Goal: Information Seeking & Learning: Understand process/instructions

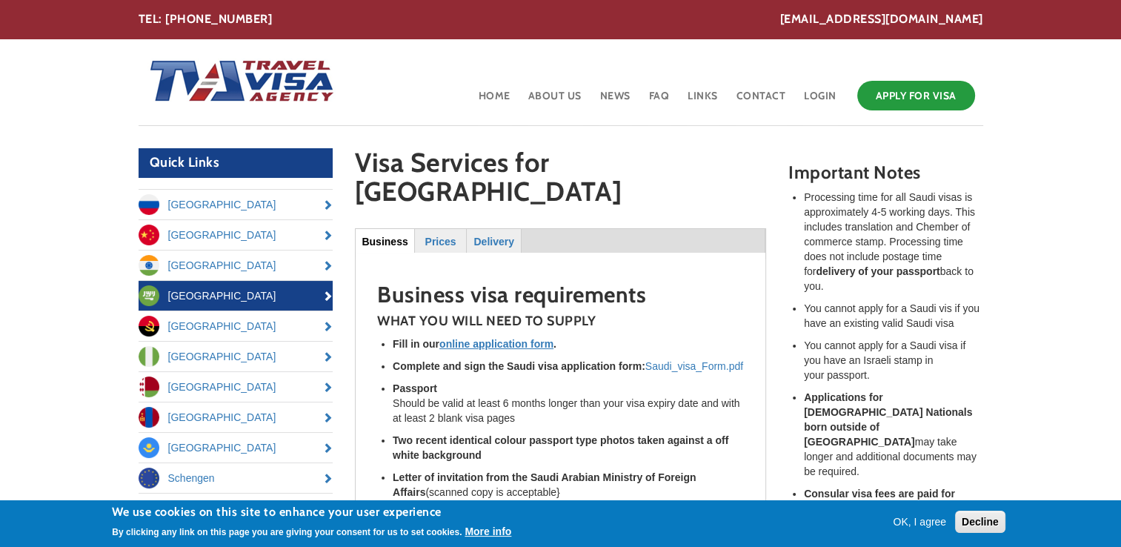
click at [927, 521] on button "OK, I agree" at bounding box center [919, 521] width 65 height 15
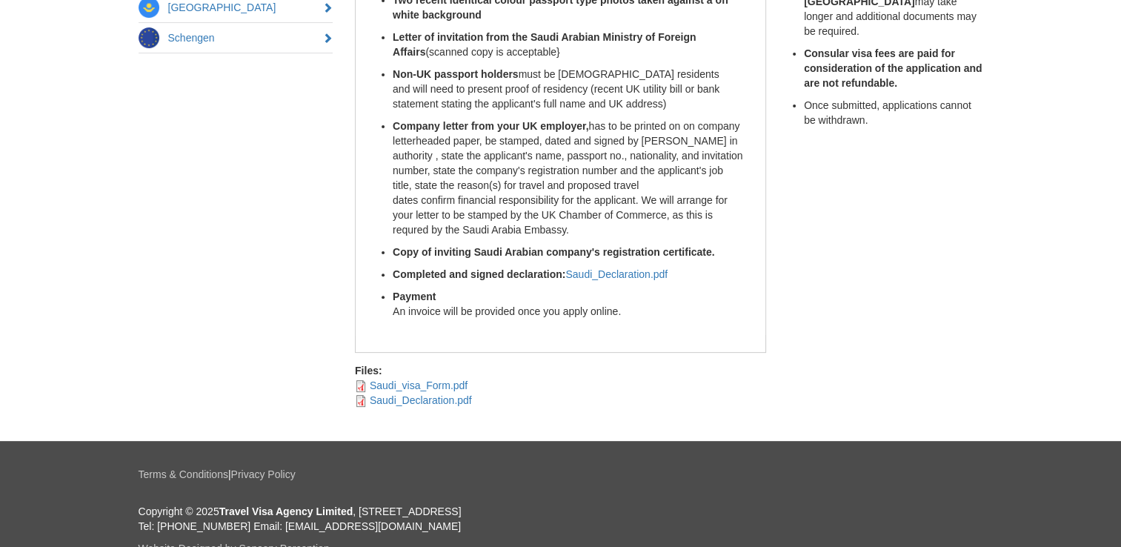
scroll to position [462, 0]
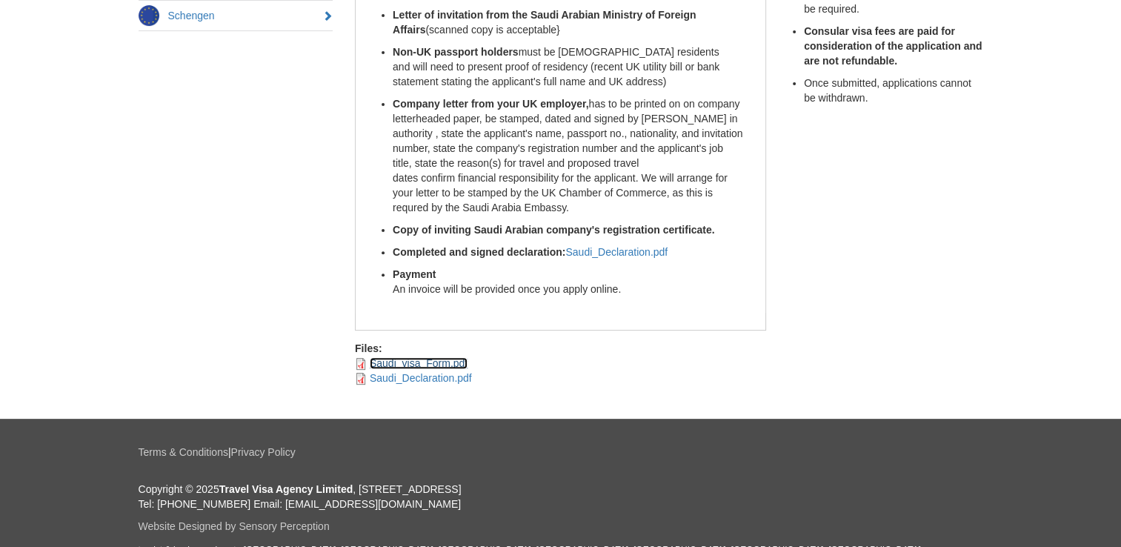
click at [427, 357] on link "Saudi_visa_Form.pdf" at bounding box center [419, 363] width 98 height 12
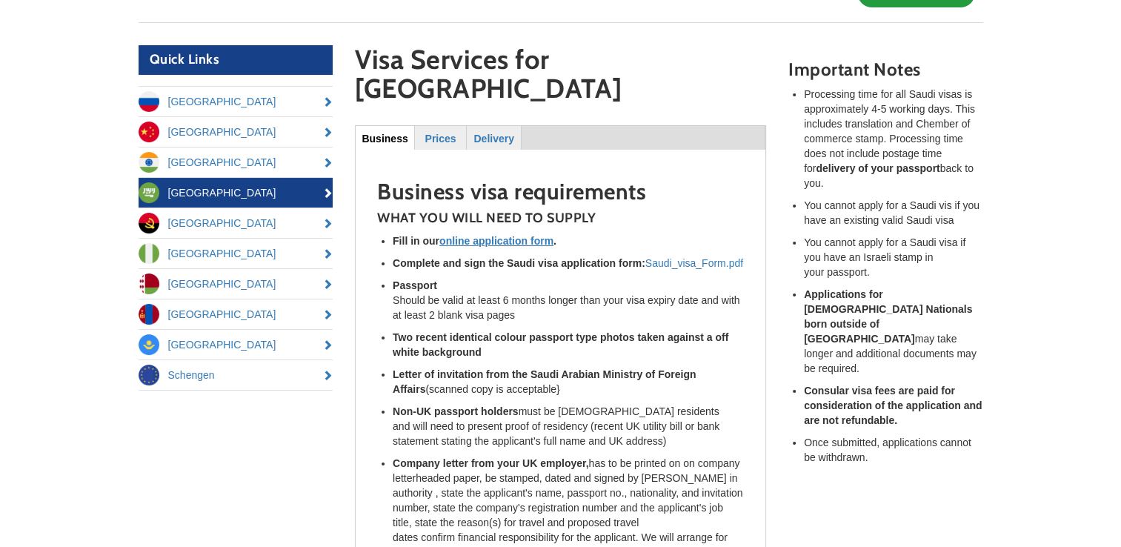
scroll to position [18, 0]
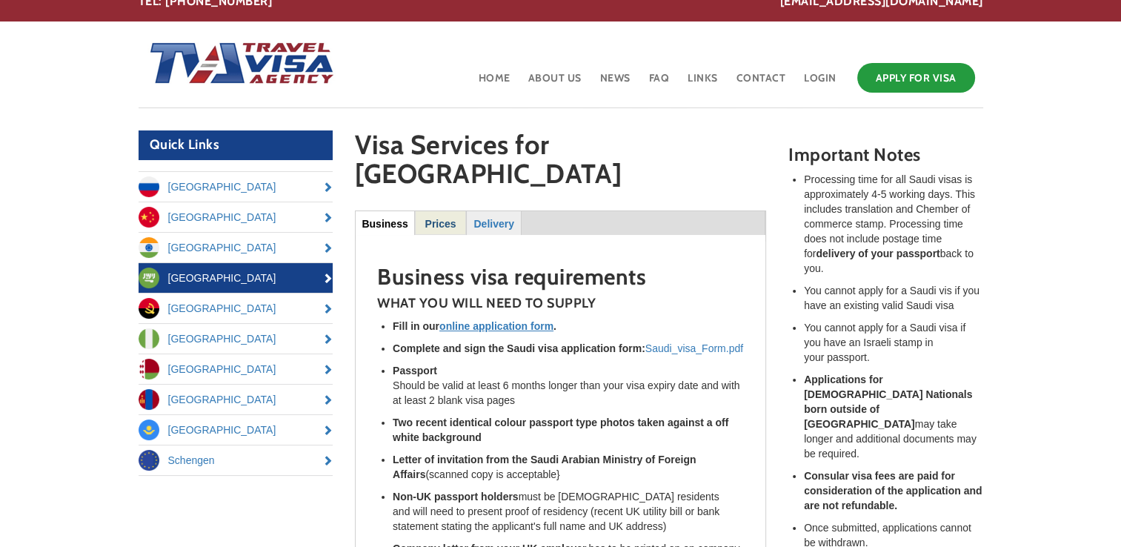
click at [441, 211] on link "Prices" at bounding box center [441, 222] width 50 height 23
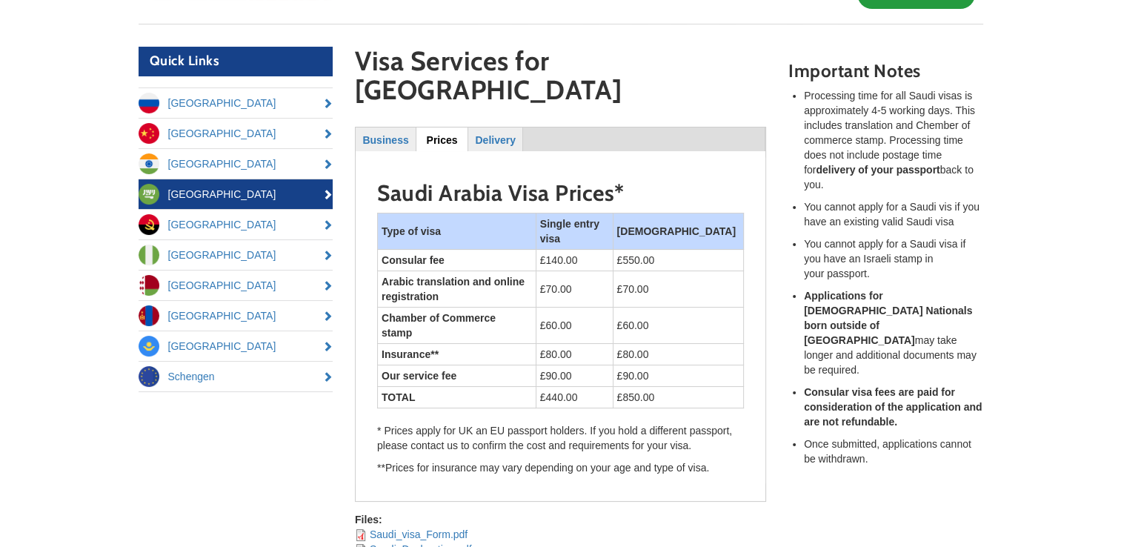
scroll to position [0, 0]
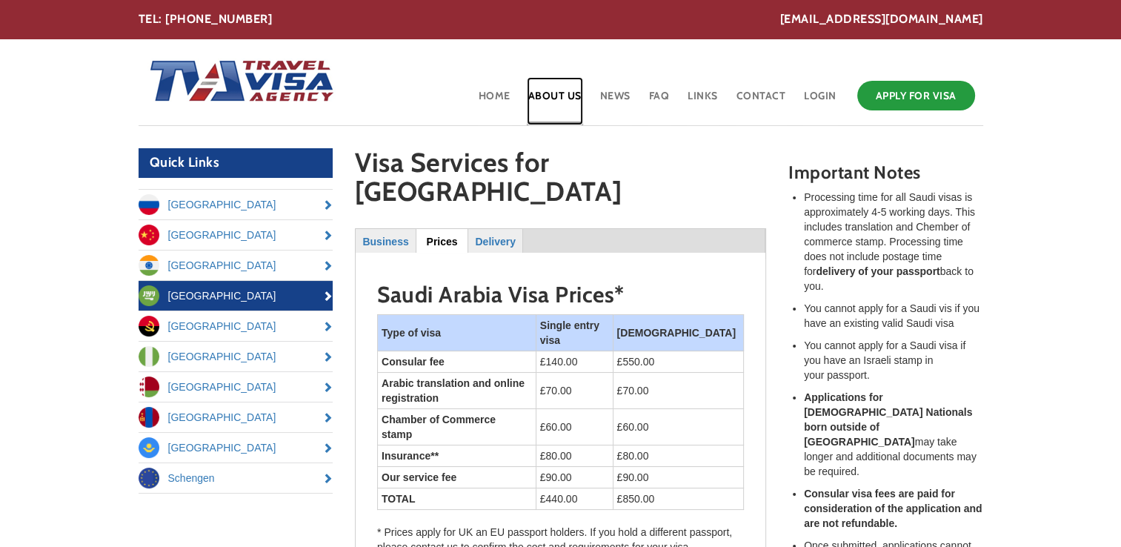
click at [574, 94] on link "About Us" at bounding box center [555, 101] width 56 height 48
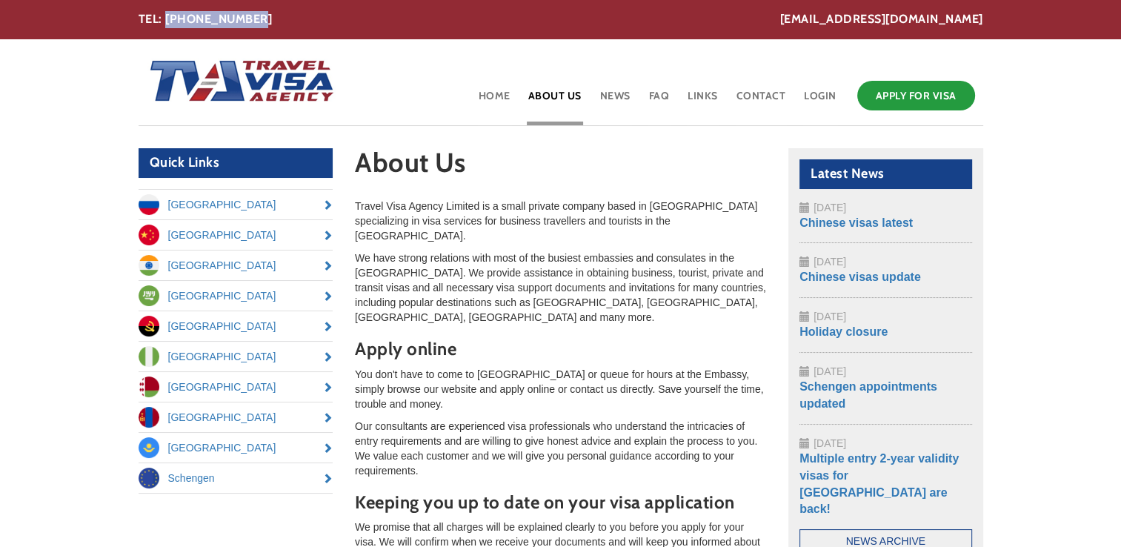
drag, startPoint x: 255, startPoint y: 15, endPoint x: 167, endPoint y: 16, distance: 87.4
click at [167, 16] on div "[EMAIL_ADDRESS][DOMAIN_NAME] TEL: [PHONE_NUMBER]" at bounding box center [561, 19] width 844 height 17
click at [487, 96] on link "Home" at bounding box center [494, 101] width 35 height 48
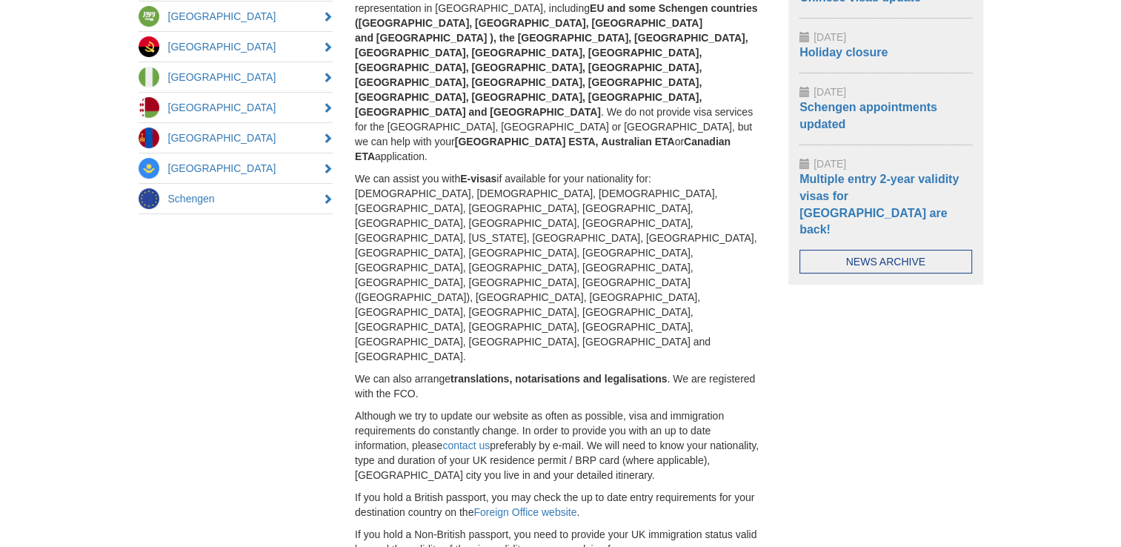
scroll to position [339, 0]
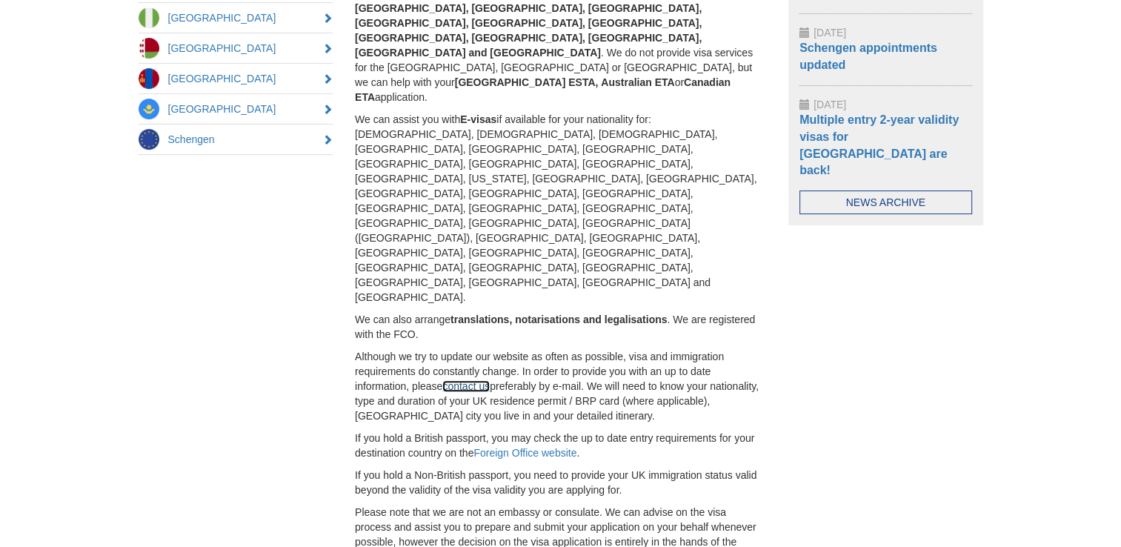
click at [459, 380] on link "contact us" at bounding box center [465, 386] width 47 height 12
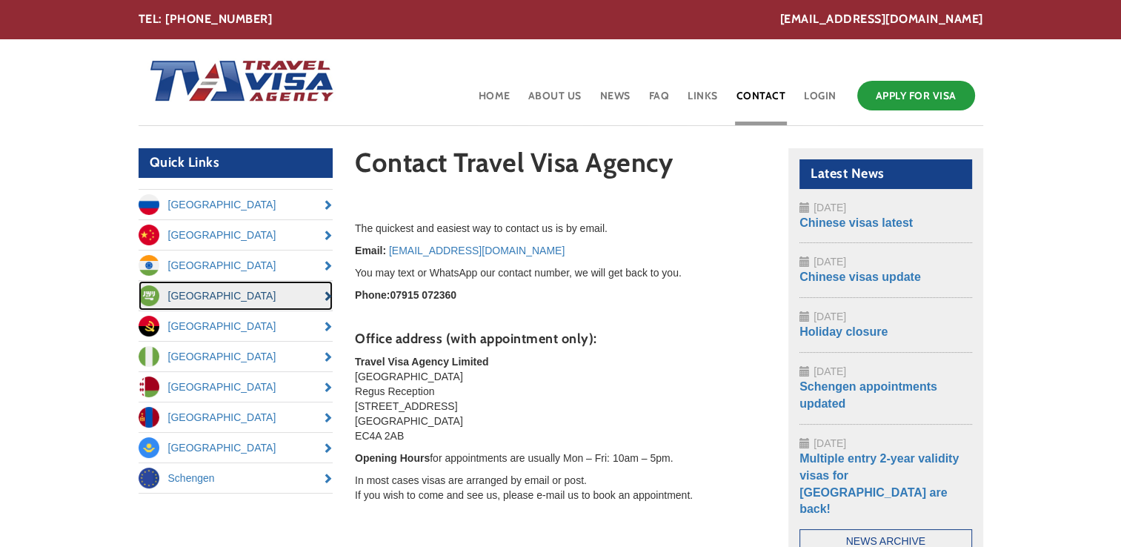
click at [237, 290] on link "[GEOGRAPHIC_DATA]" at bounding box center [236, 296] width 195 height 30
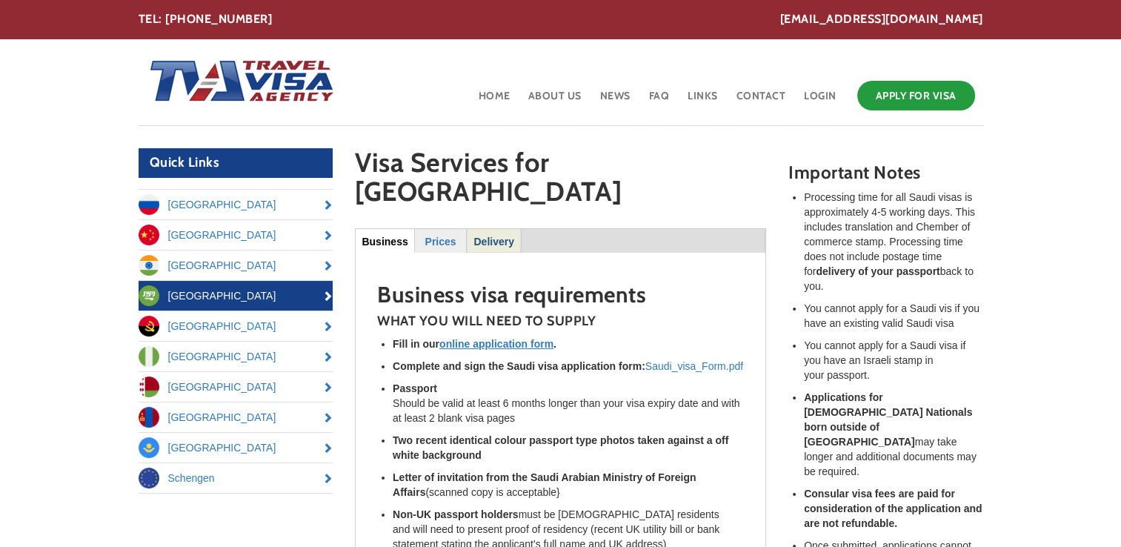
click at [489, 236] on strong "Delivery" at bounding box center [493, 242] width 40 height 12
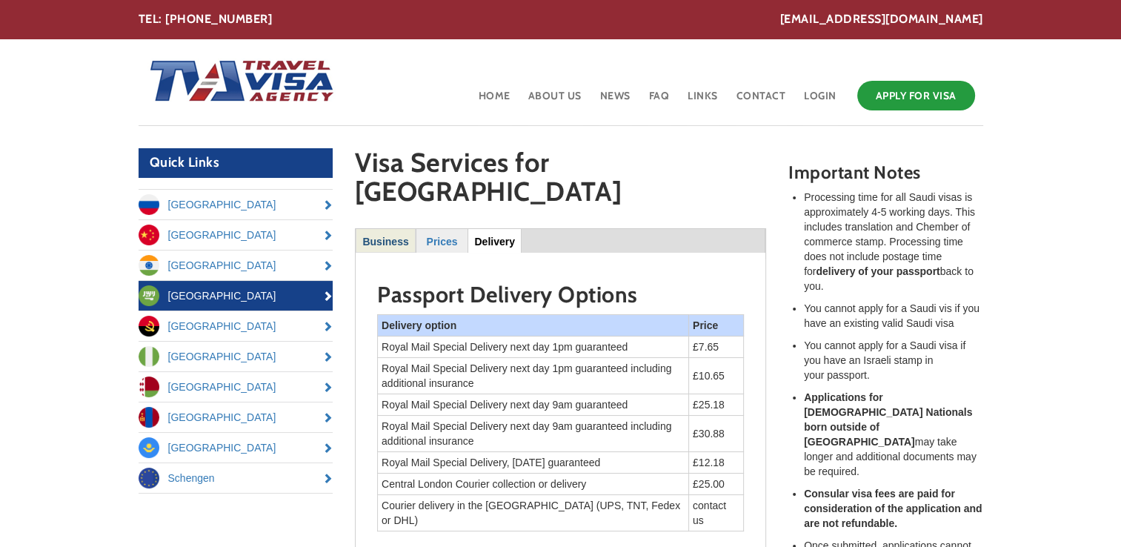
click at [391, 229] on link "Business" at bounding box center [385, 240] width 59 height 23
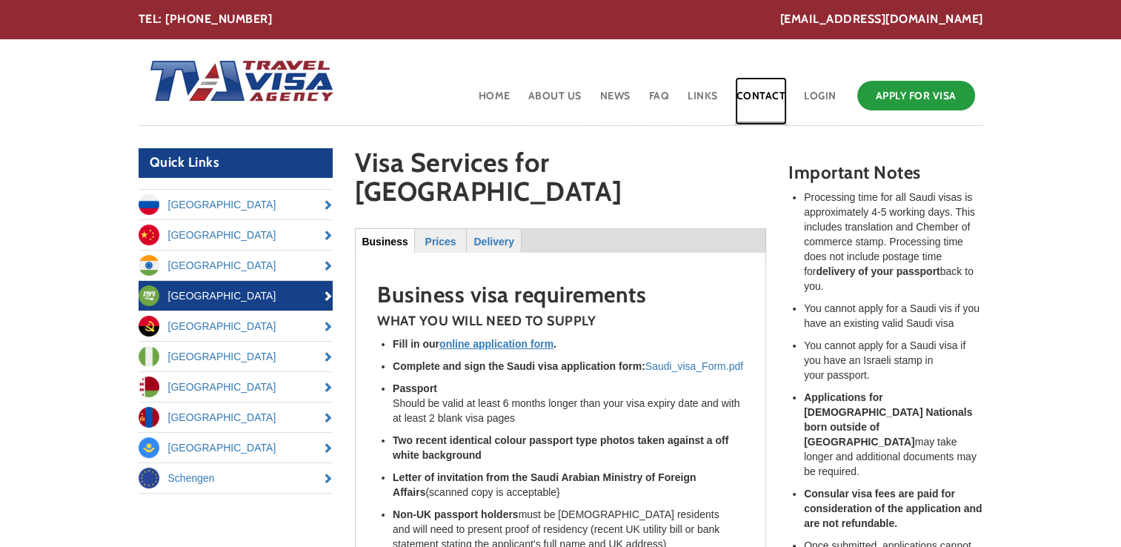
click at [755, 96] on link "Contact" at bounding box center [761, 101] width 53 height 48
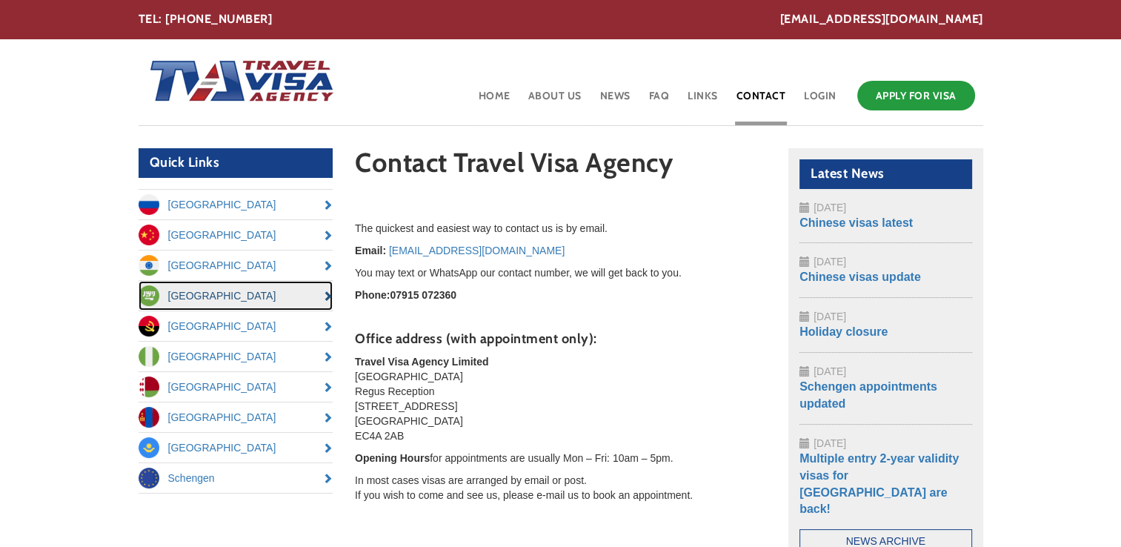
click at [241, 292] on link "[GEOGRAPHIC_DATA]" at bounding box center [236, 296] width 195 height 30
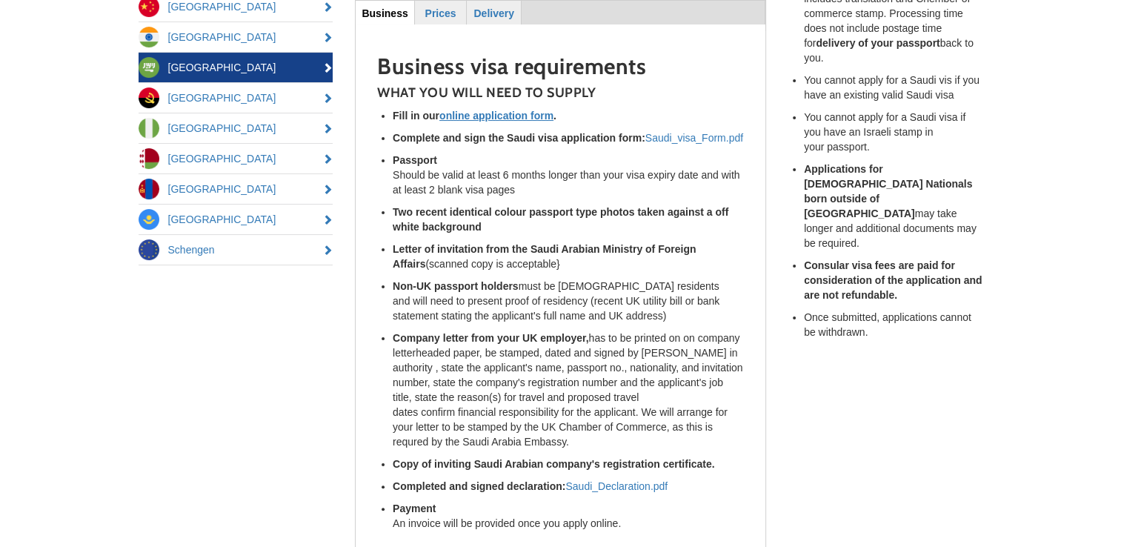
scroll to position [148, 0]
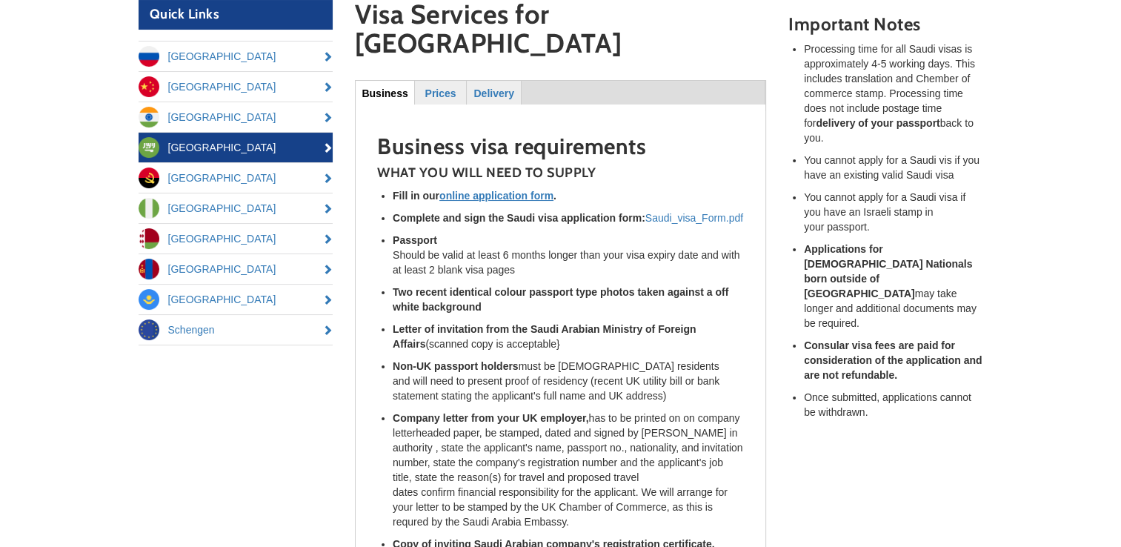
drag, startPoint x: 529, startPoint y: 328, endPoint x: 392, endPoint y: 308, distance: 138.5
click at [393, 321] on li "Letter of invitation from the Saudi Arabian Ministry of Foreign Affairs (scanne…" at bounding box center [568, 336] width 351 height 30
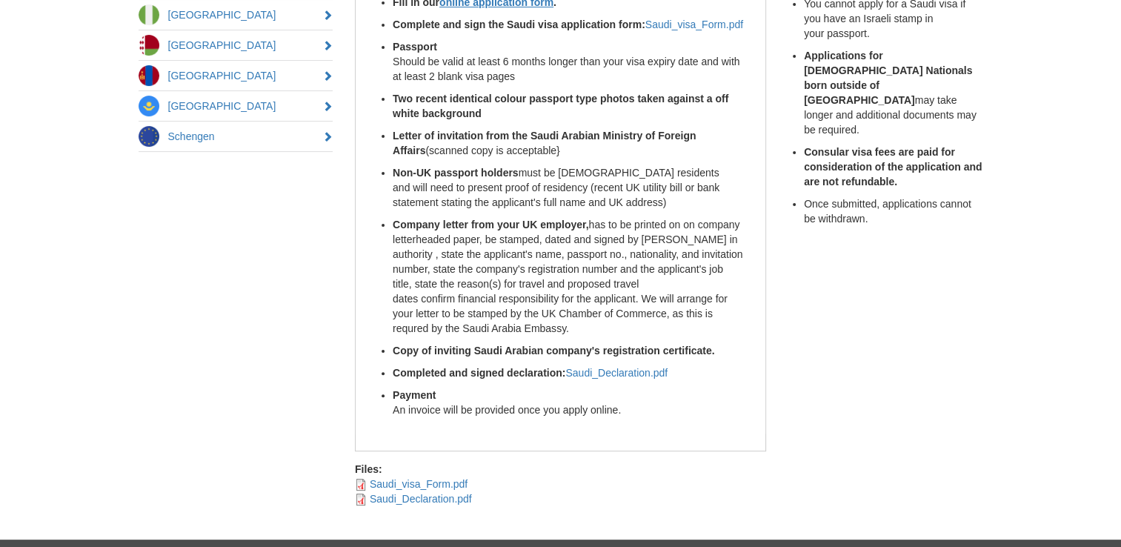
scroll to position [296, 0]
